Goal: Task Accomplishment & Management: Complete application form

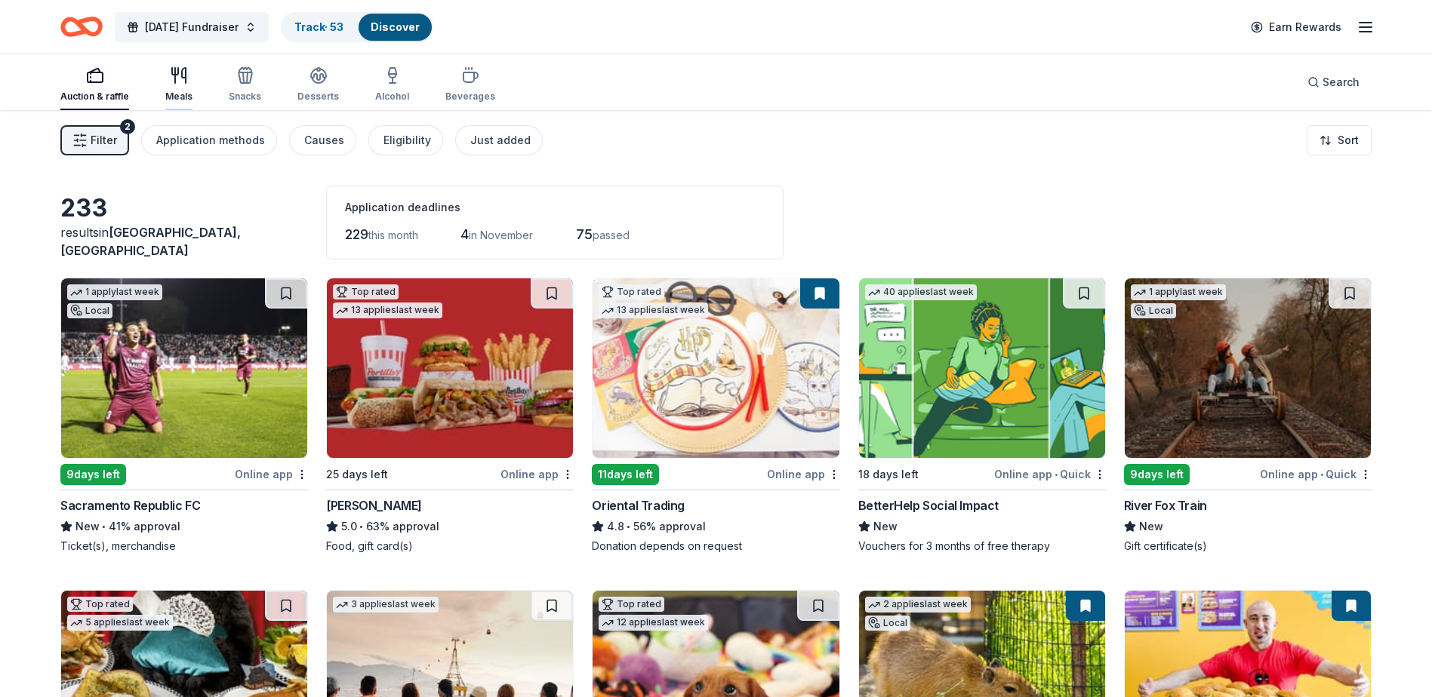
click at [175, 79] on icon "button" at bounding box center [175, 75] width 0 height 15
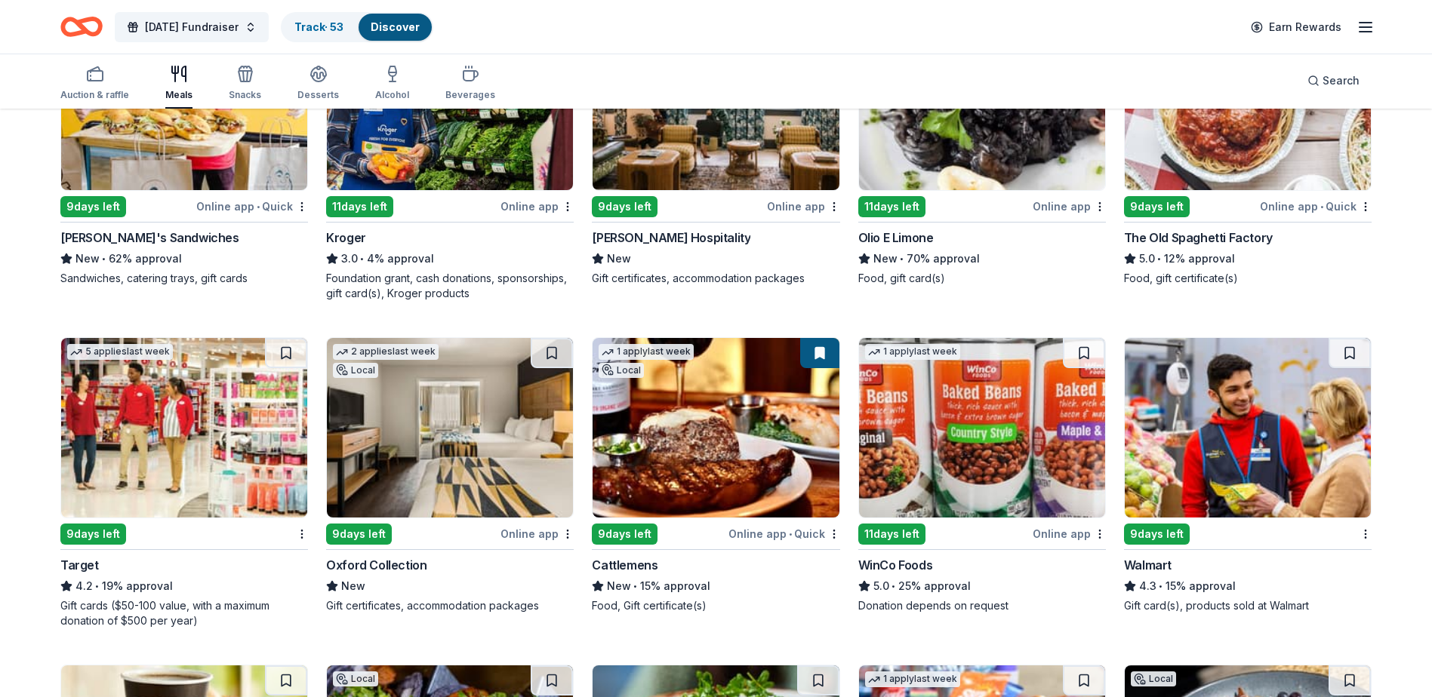
scroll to position [604, 0]
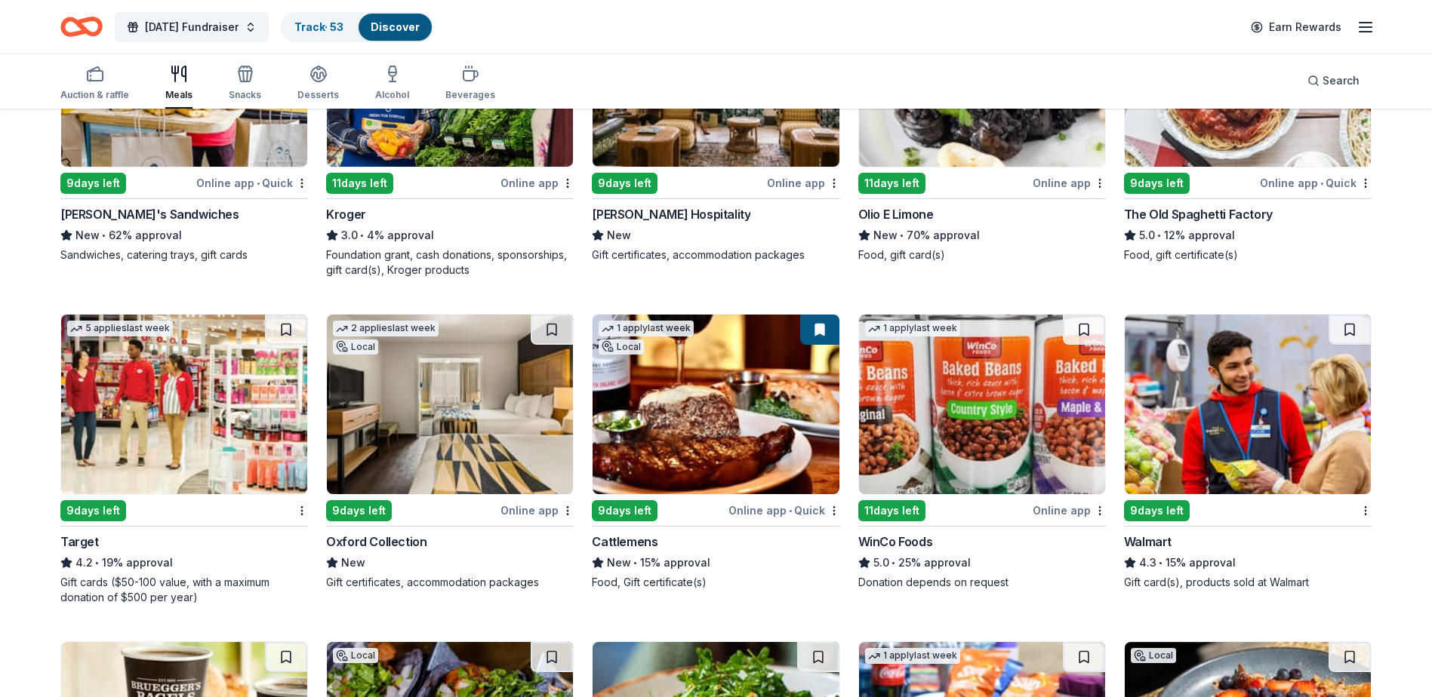
click at [175, 426] on img at bounding box center [184, 405] width 246 height 180
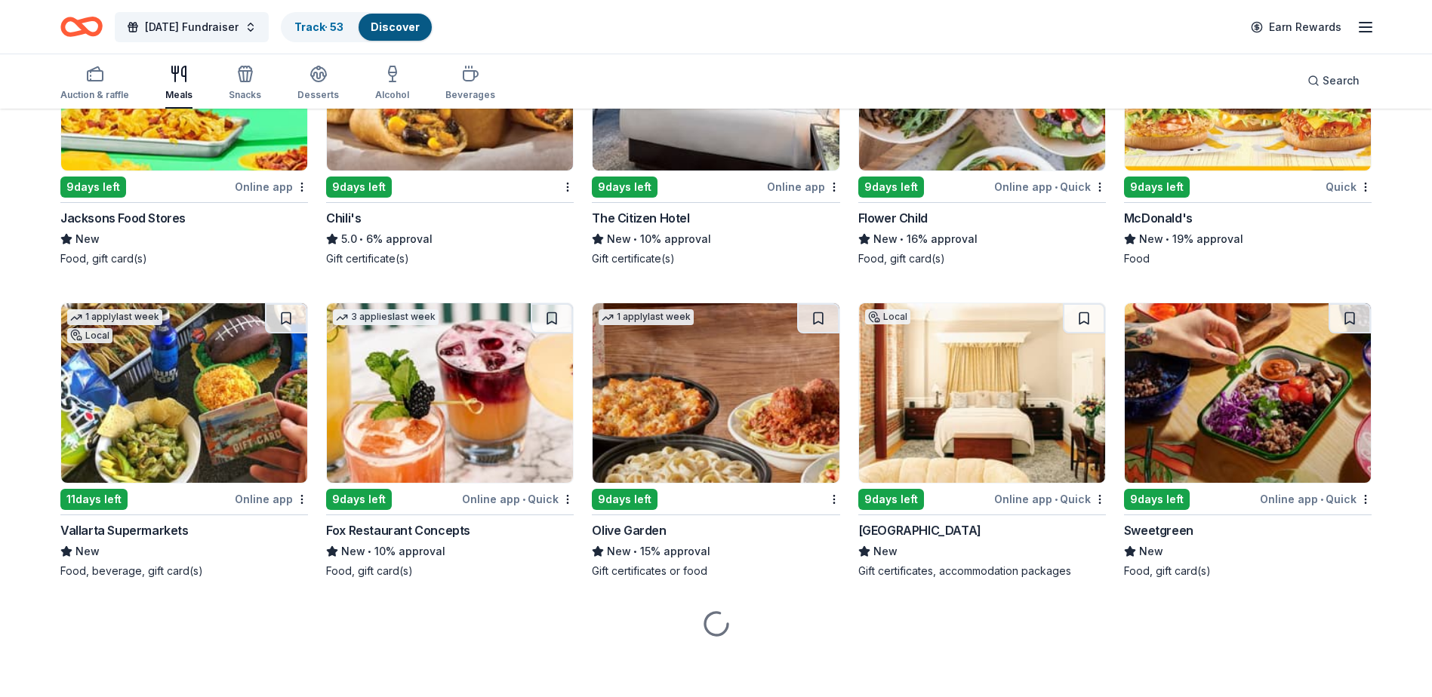
scroll to position [1570, 0]
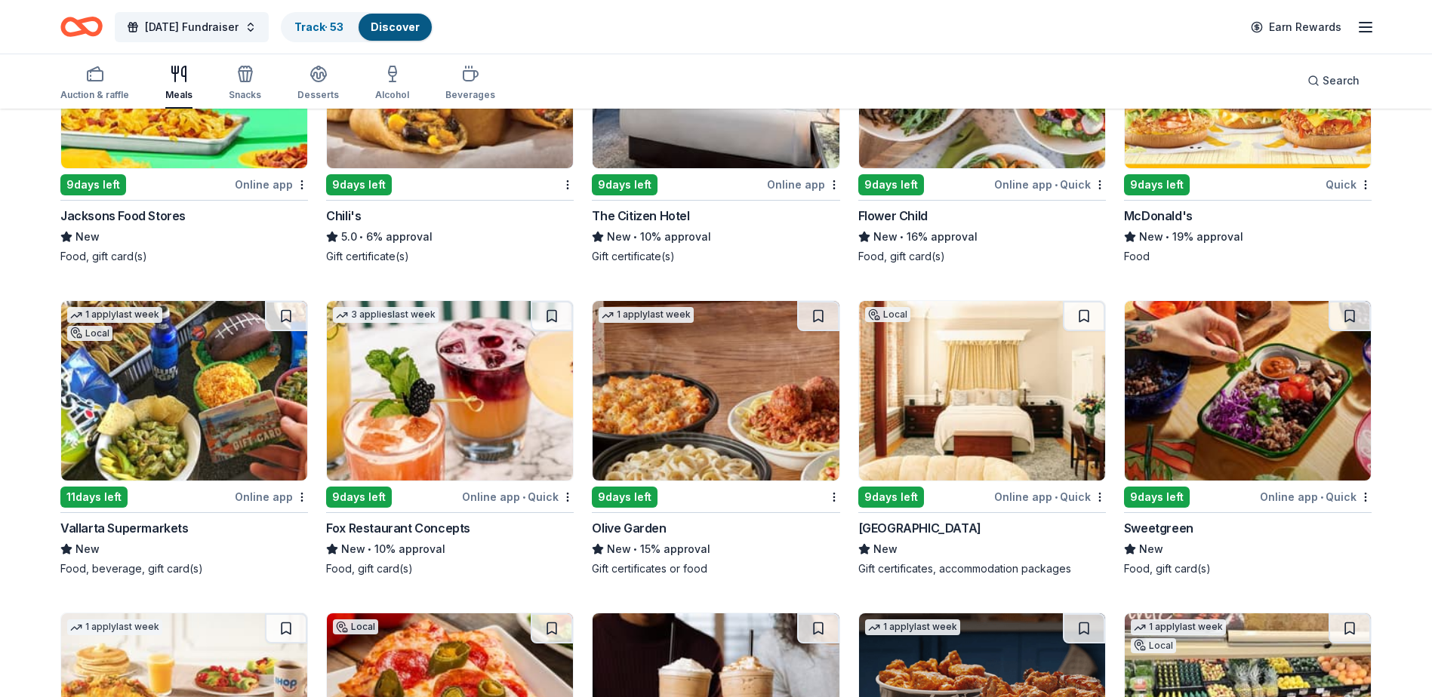
click at [747, 429] on img at bounding box center [716, 391] width 246 height 180
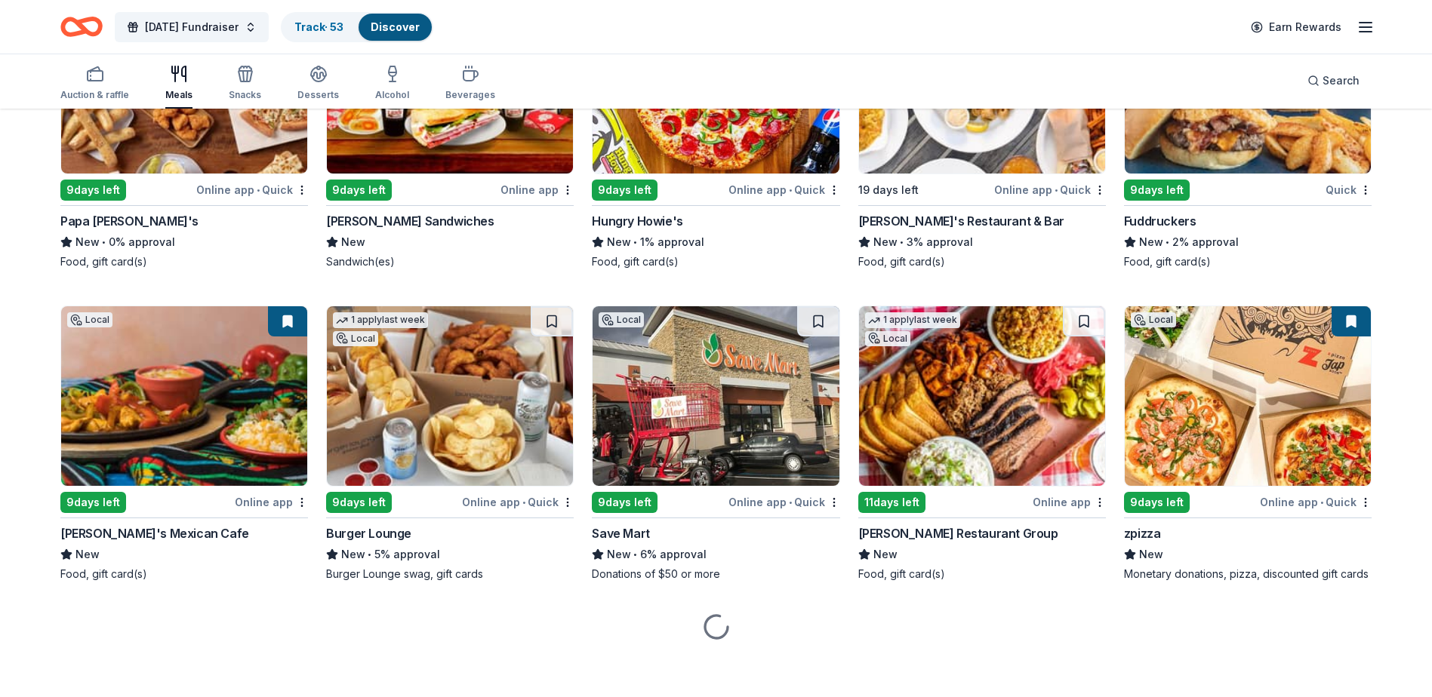
scroll to position [4085, 0]
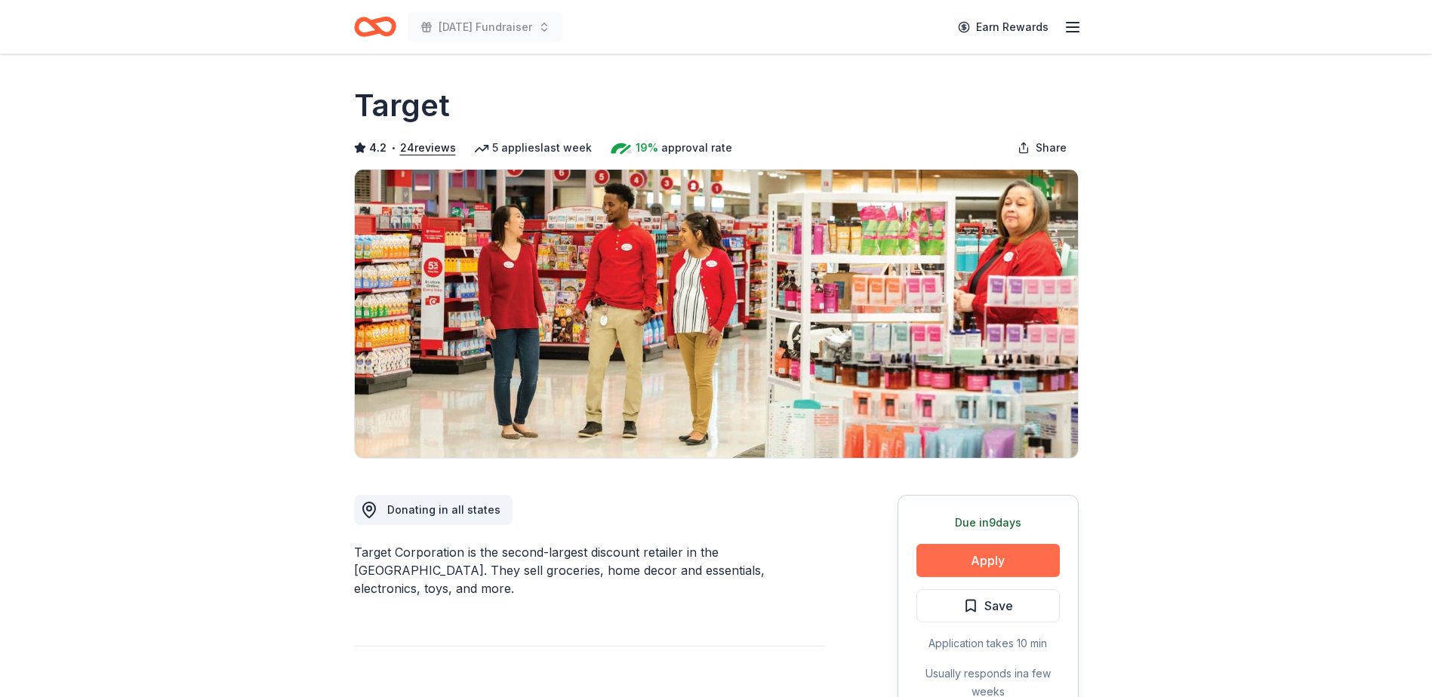
click at [980, 562] on button "Apply" at bounding box center [987, 560] width 143 height 33
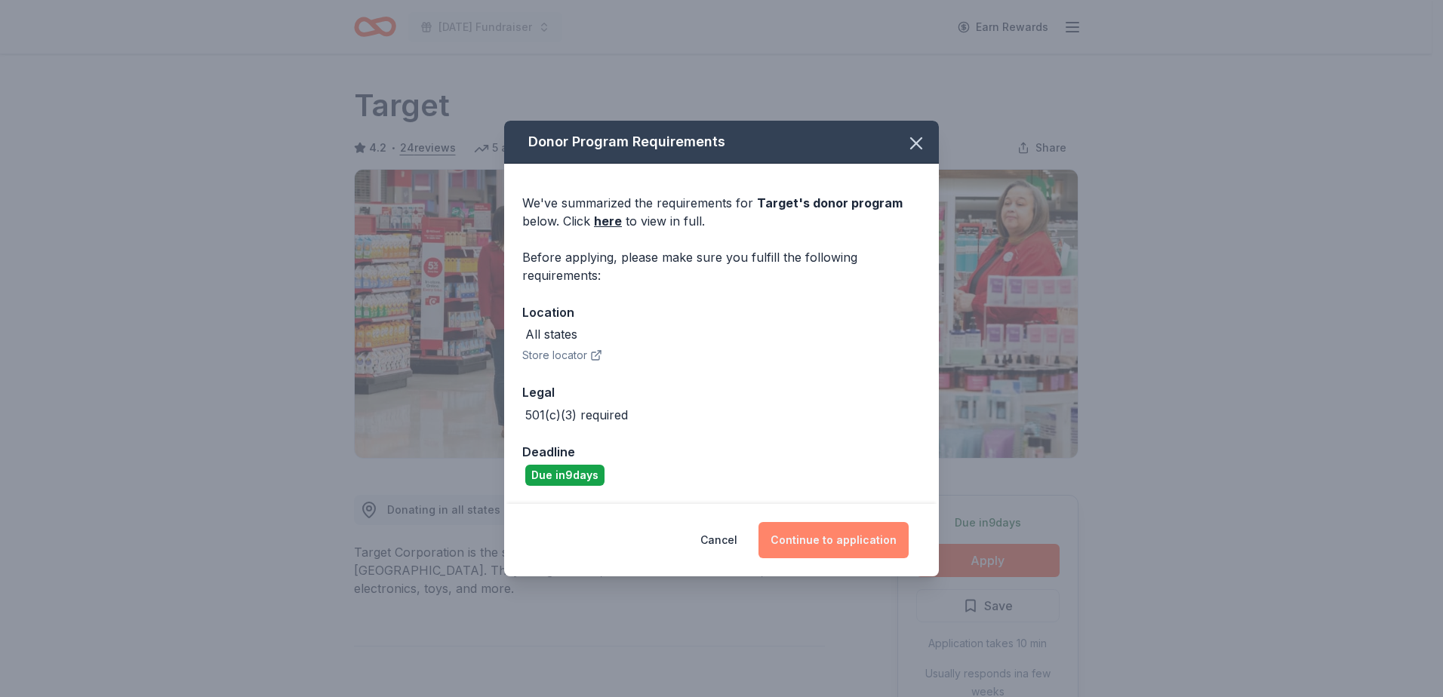
click at [856, 533] on button "Continue to application" at bounding box center [834, 540] width 150 height 36
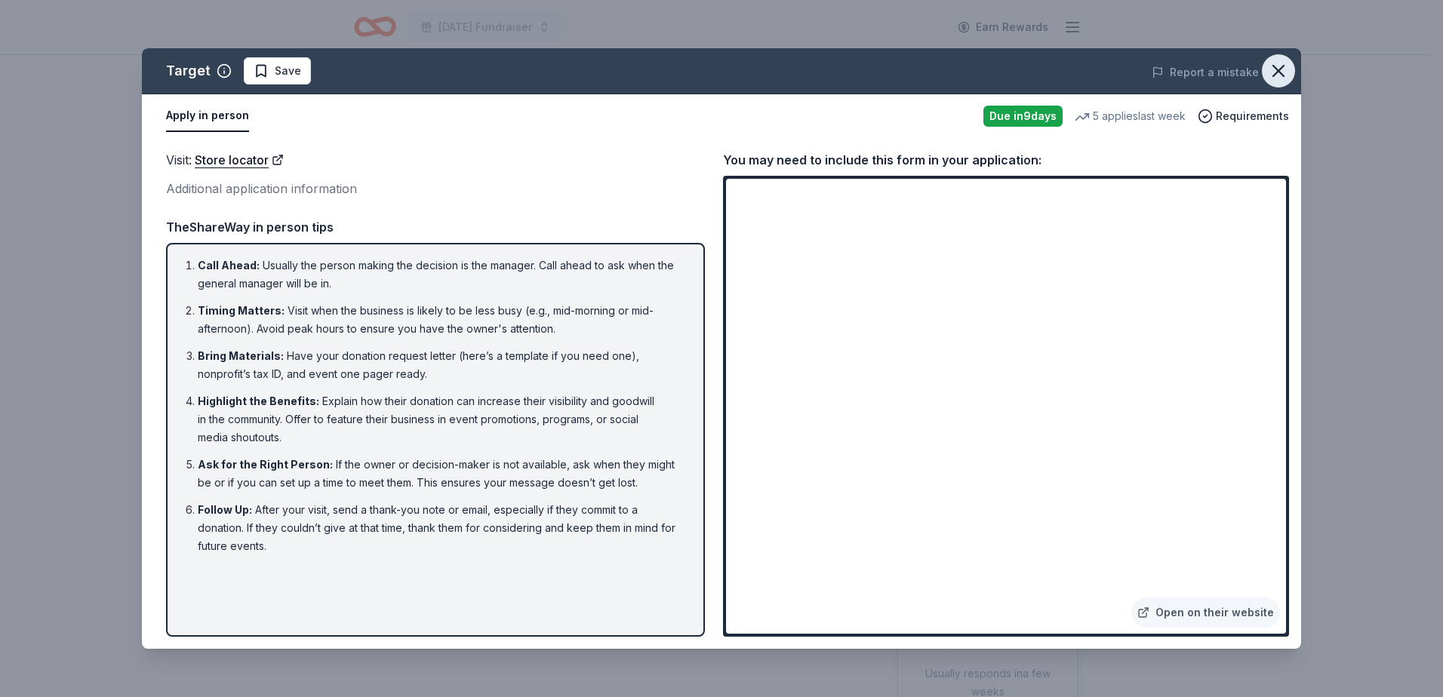
click at [1280, 72] on icon "button" at bounding box center [1278, 71] width 11 height 11
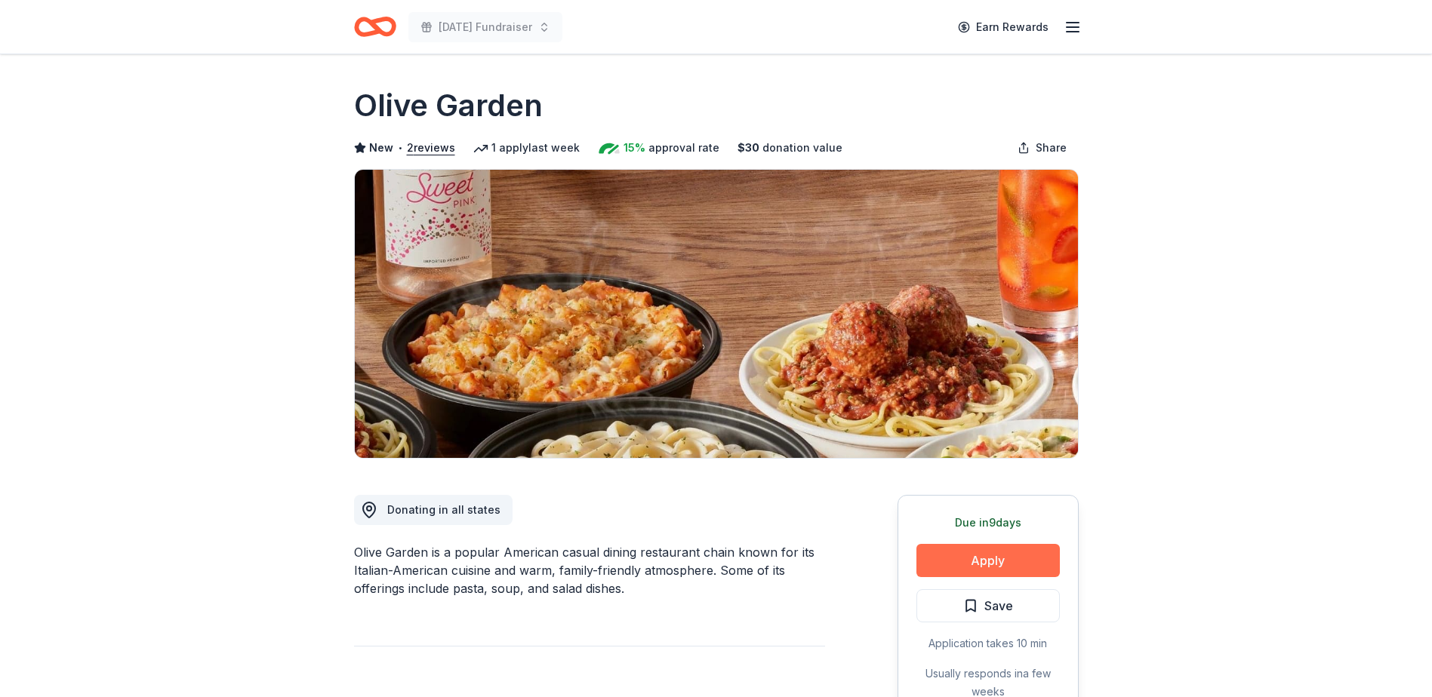
click at [986, 556] on button "Apply" at bounding box center [987, 560] width 143 height 33
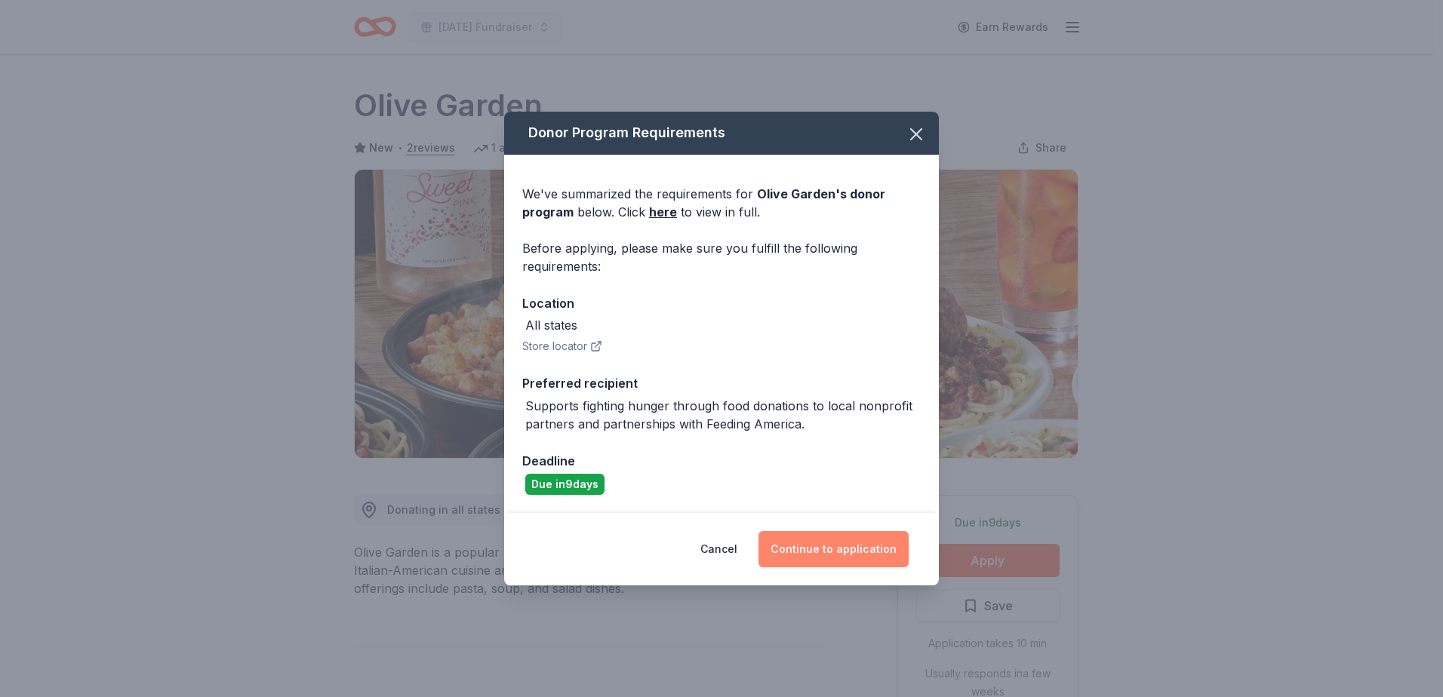
click at [843, 541] on button "Continue to application" at bounding box center [834, 549] width 150 height 36
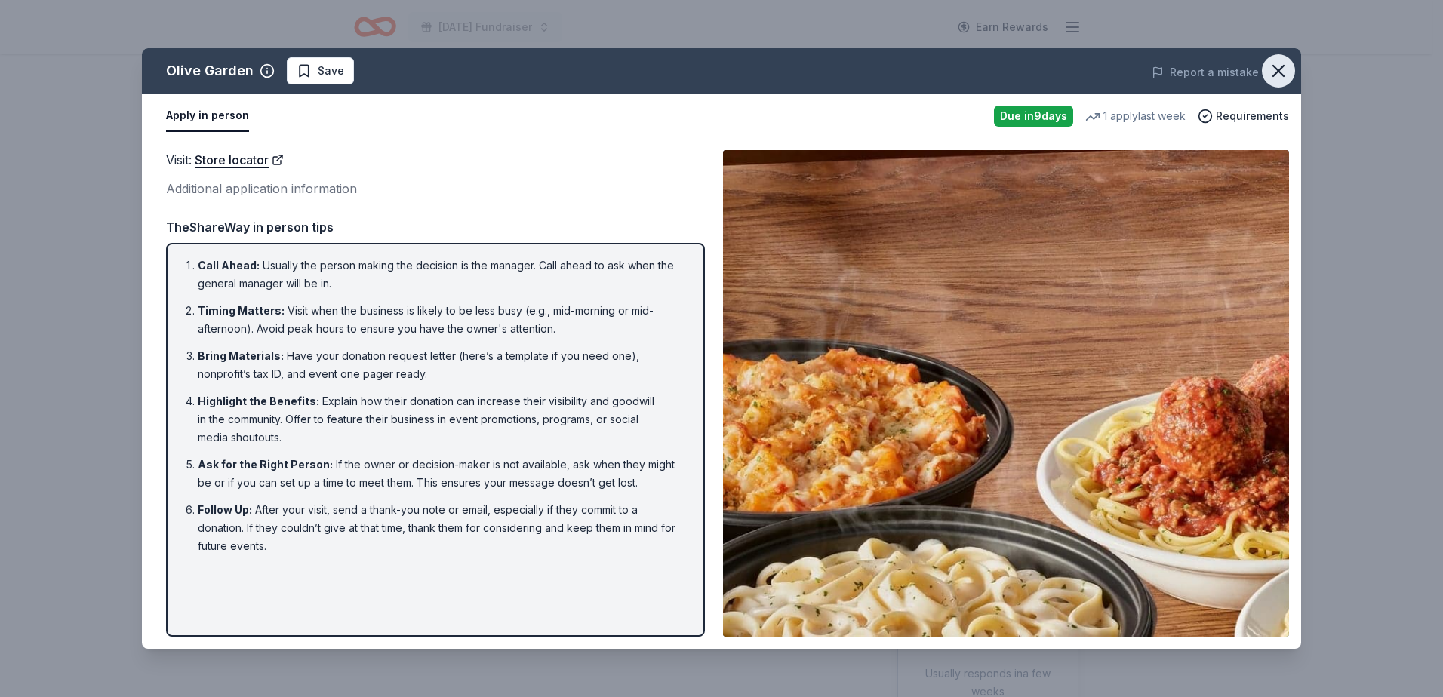
click at [1269, 61] on icon "button" at bounding box center [1278, 70] width 21 height 21
